Goal: Transaction & Acquisition: Book appointment/travel/reservation

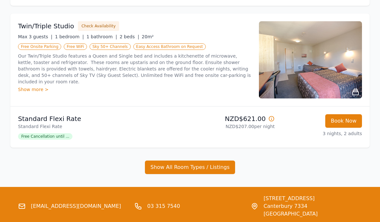
scroll to position [409, 0]
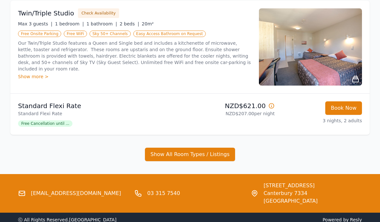
click at [185, 155] on button "Show All Room Types / Listings" at bounding box center [190, 155] width 90 height 14
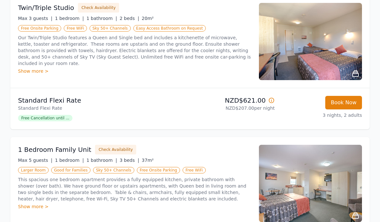
scroll to position [414, 0]
click at [28, 206] on div "Show more >" at bounding box center [134, 207] width 233 height 6
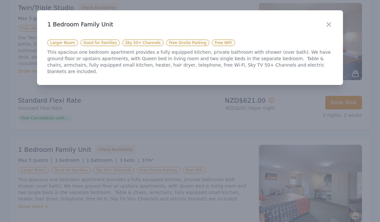
click at [172, 170] on div at bounding box center [190, 111] width 380 height 222
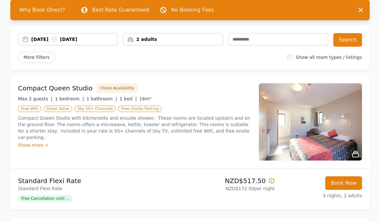
scroll to position [0, 0]
